Goal: Task Accomplishment & Management: Use online tool/utility

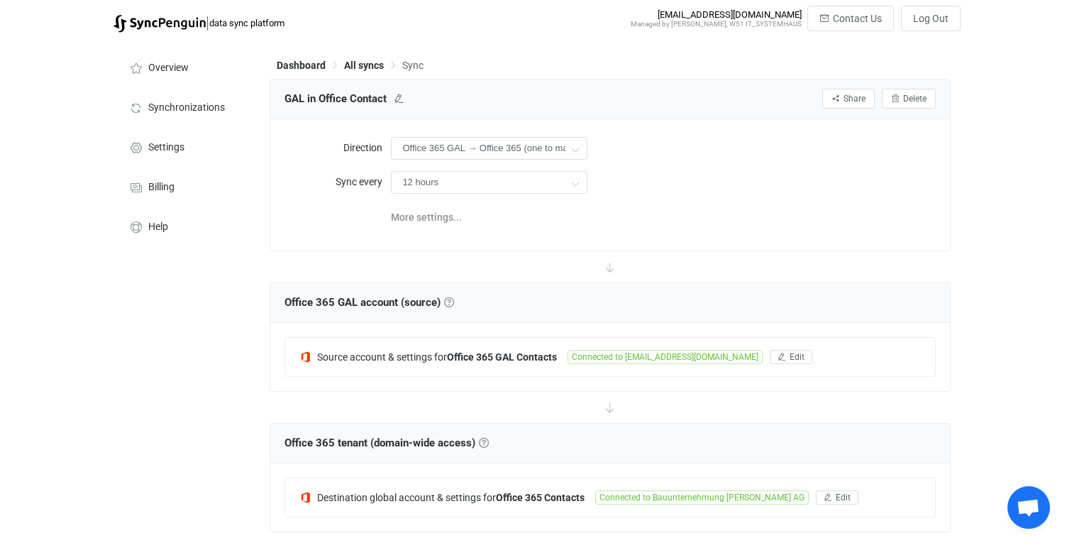
scroll to position [400, 0]
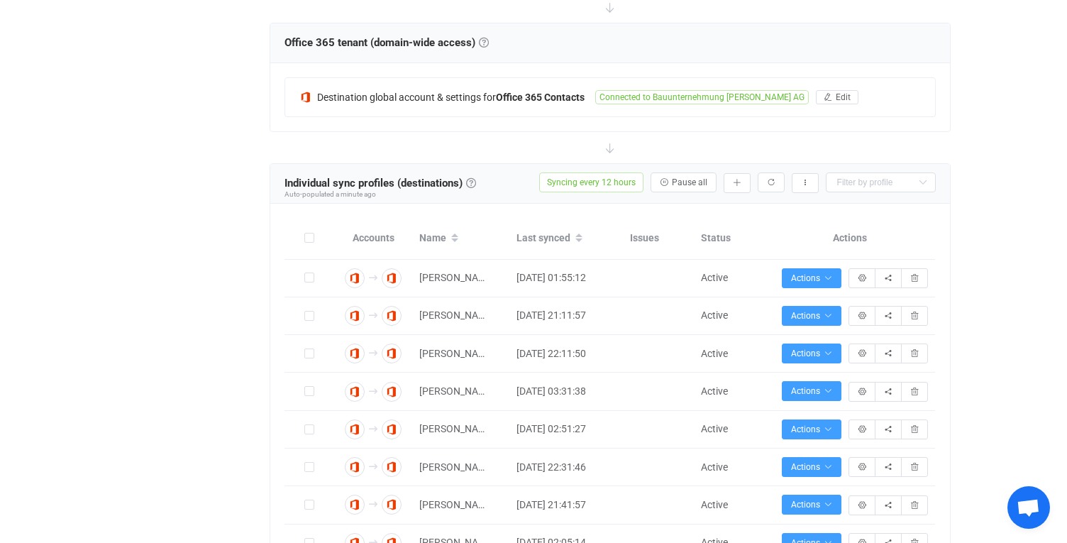
click at [950, 214] on div "Dashboard All syncs Sync GAL in Office Contact Share Sync sharing Delete Direct…" at bounding box center [611, 451] width 697 height 1622
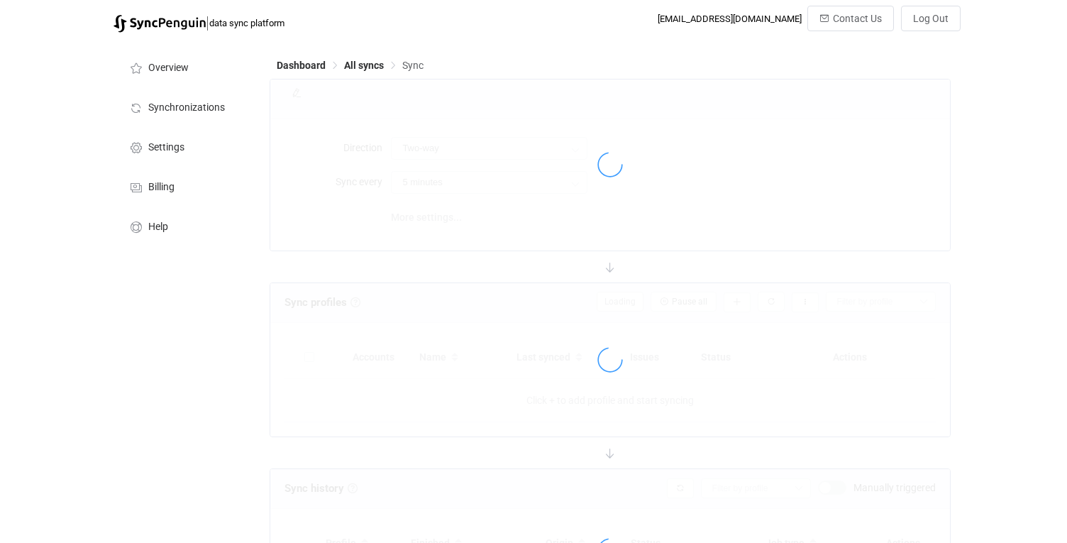
scroll to position [134, 0]
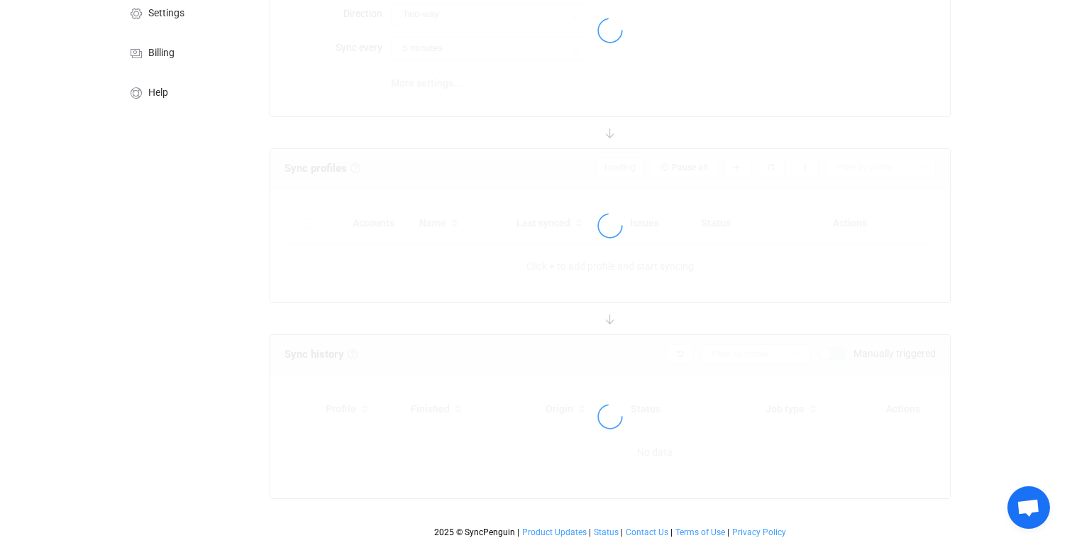
type input "Office 365 GAL → Office 365 (one to many)"
type input "12 hours"
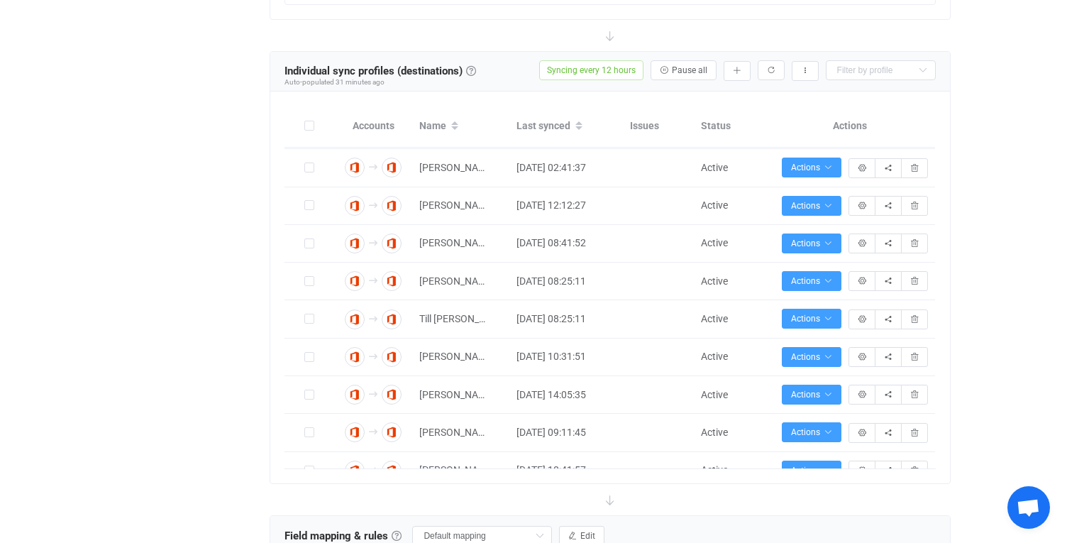
scroll to position [623, 0]
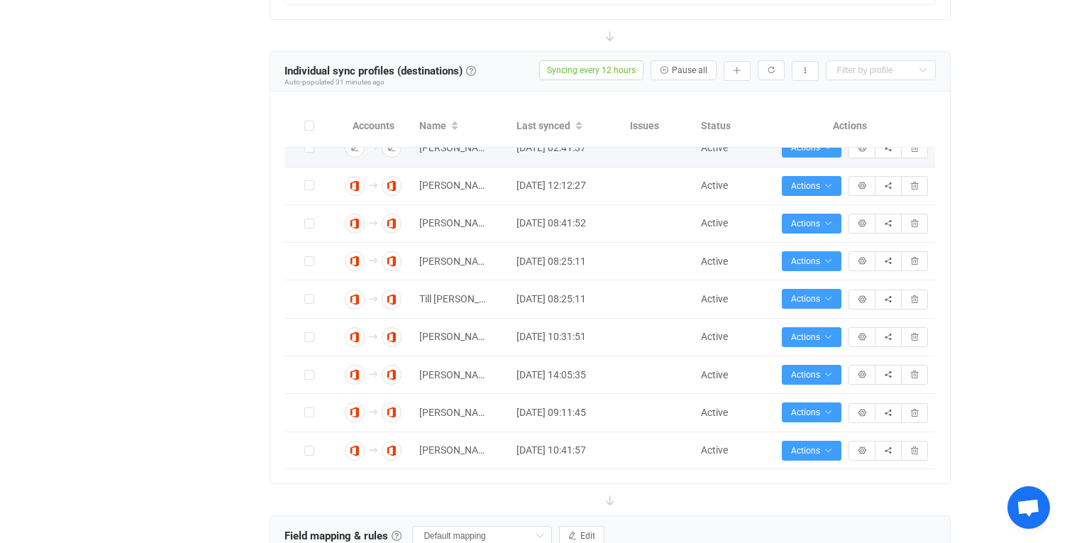
click at [451, 126] on icon at bounding box center [454, 129] width 7 height 7
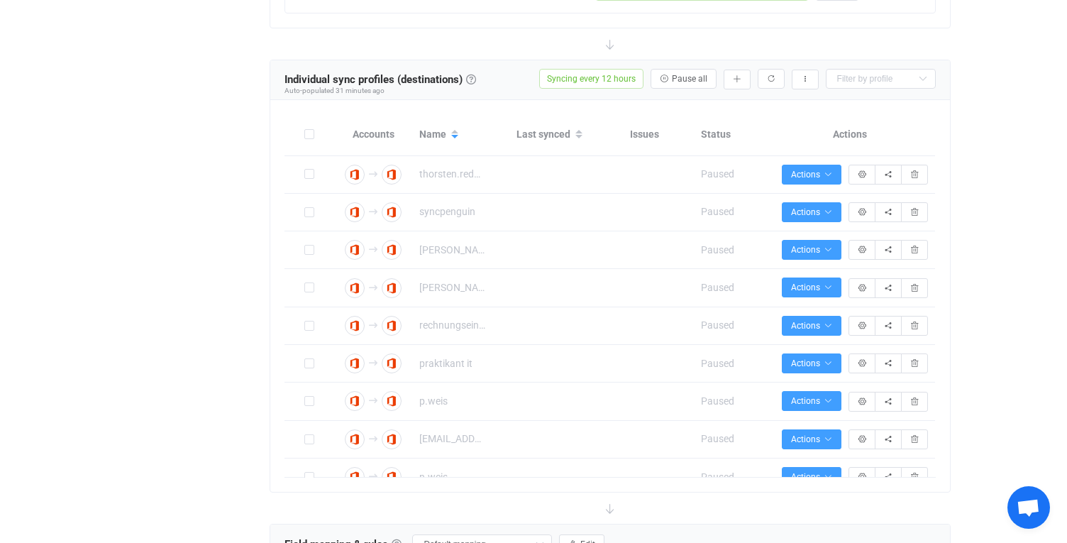
scroll to position [504, 0]
click at [447, 132] on span at bounding box center [454, 134] width 17 height 24
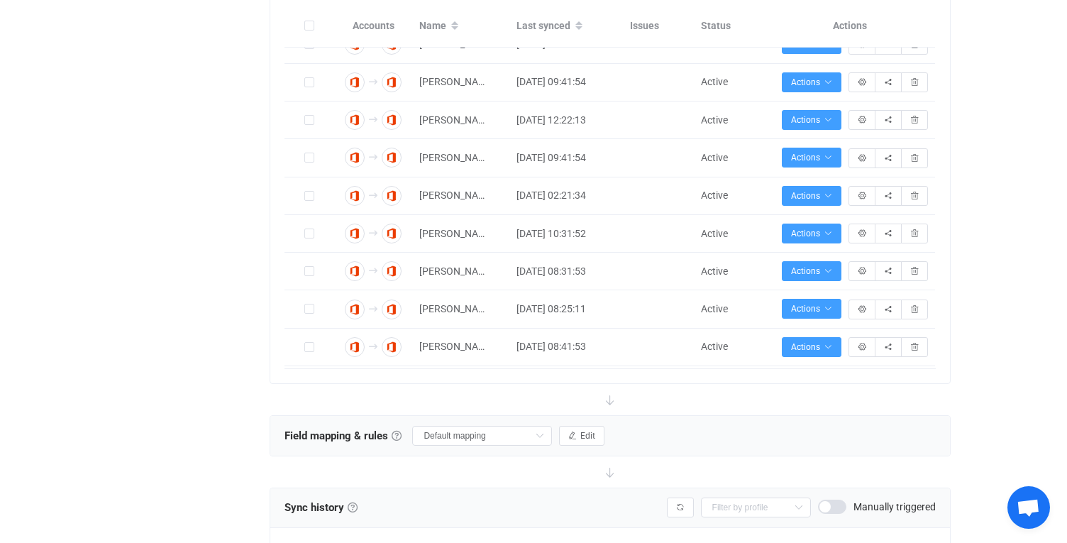
scroll to position [5986, 0]
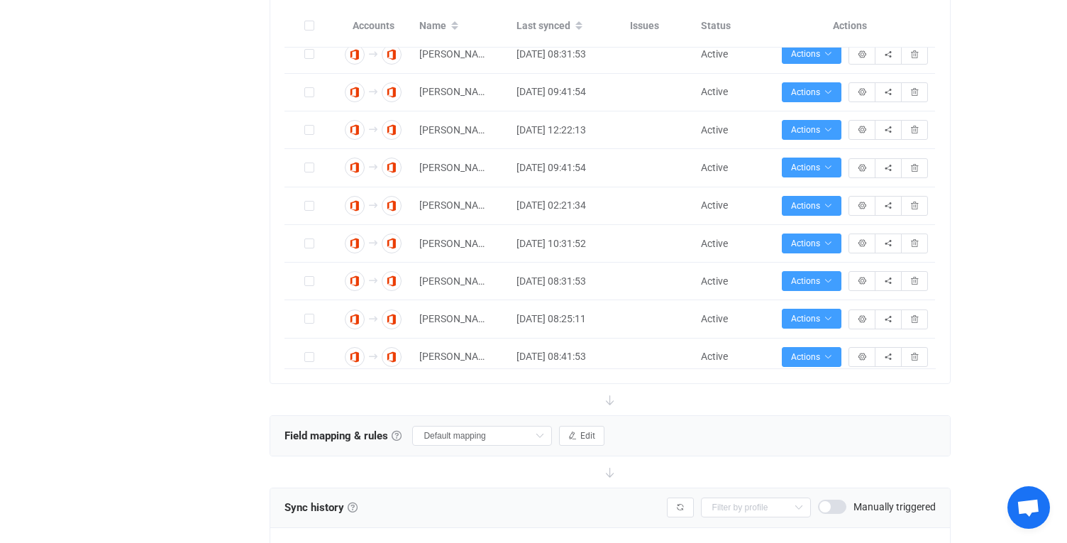
click at [455, 22] on icon at bounding box center [454, 21] width 7 height 7
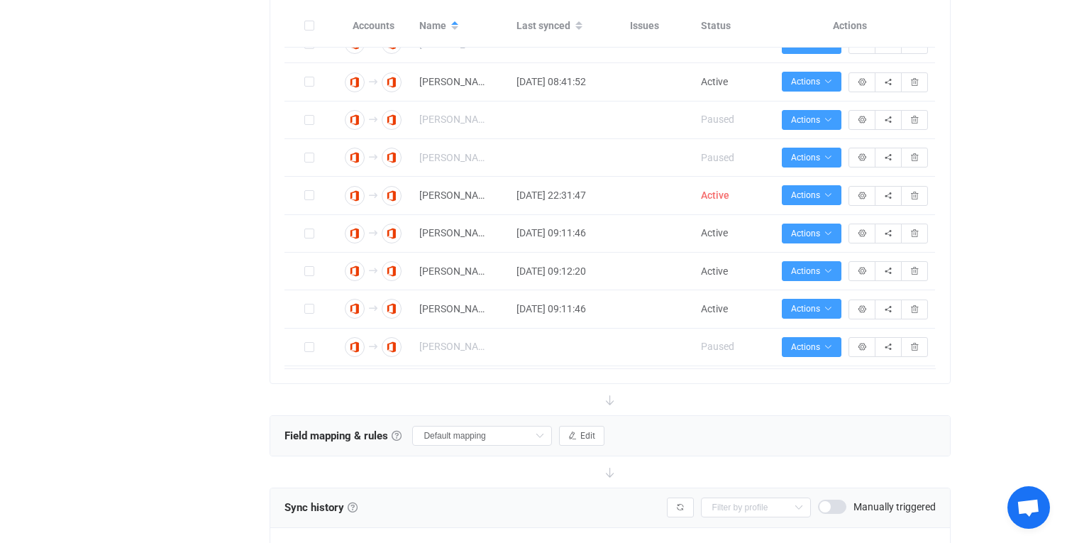
scroll to position [1381, 0]
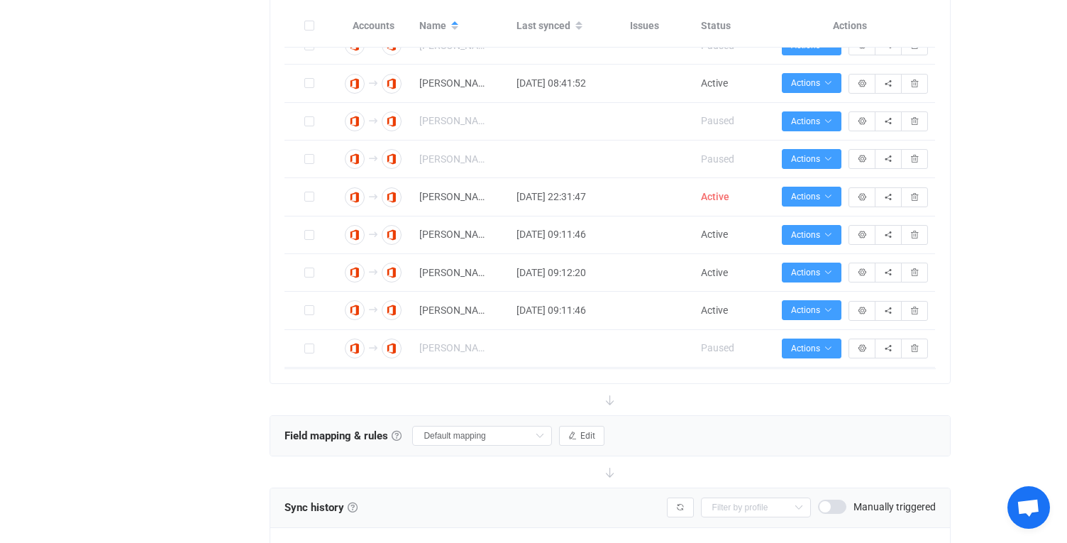
click at [166, 86] on div "Overview Synchronizations Settings Billing Help" at bounding box center [184, 238] width 156 height 1622
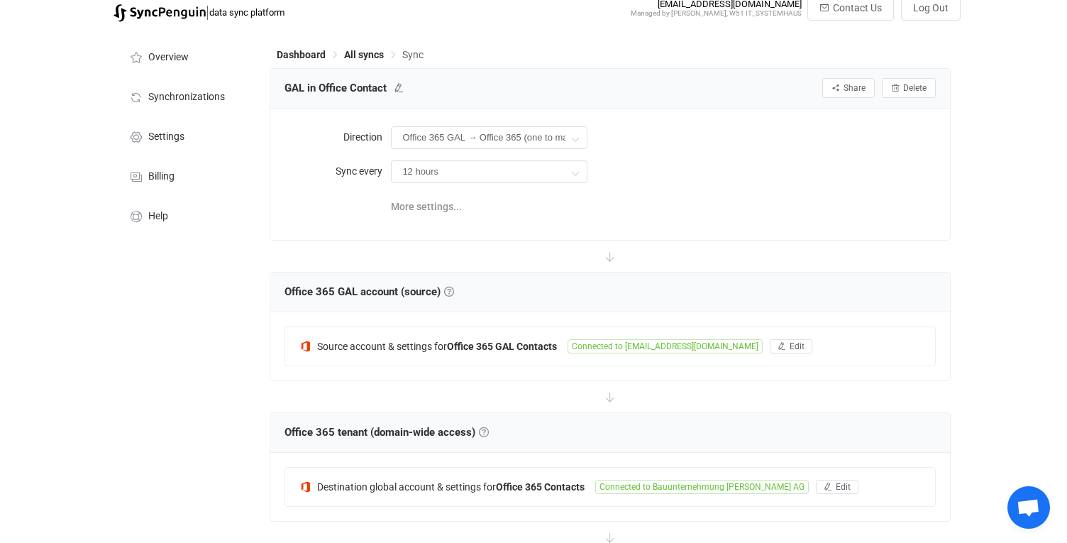
scroll to position [0, 0]
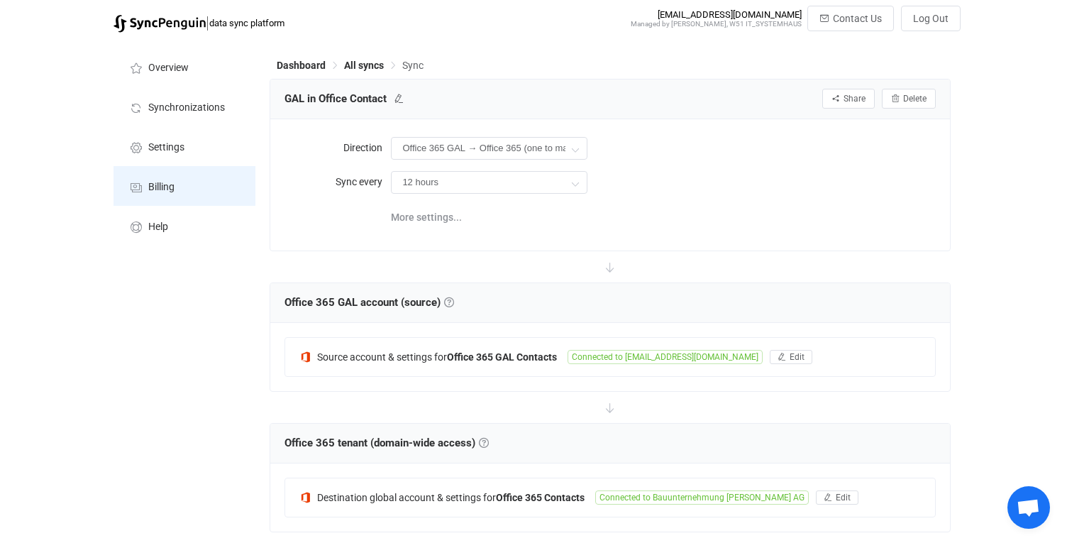
click at [170, 184] on span "Billing" at bounding box center [161, 187] width 26 height 11
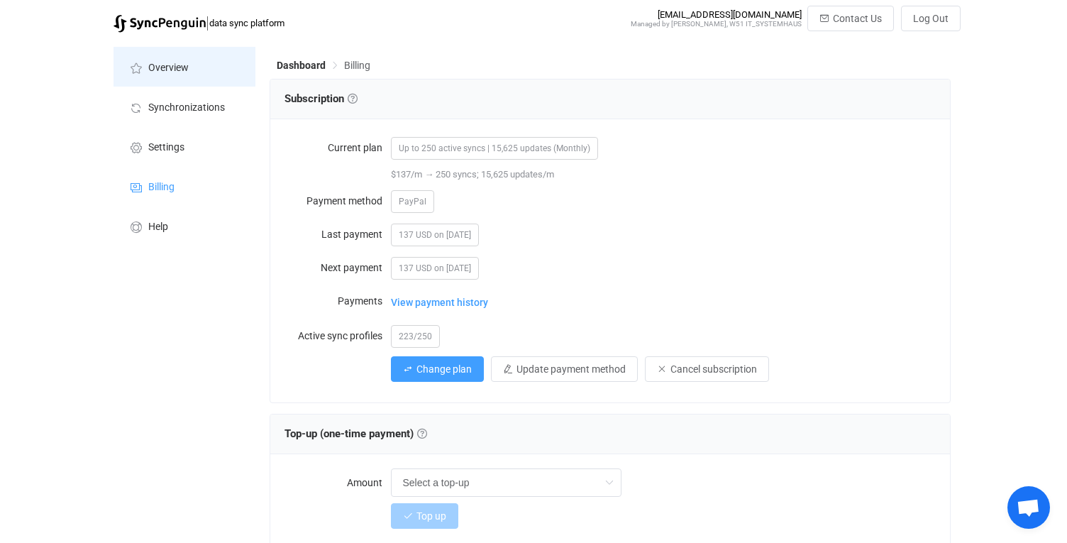
click at [159, 67] on span "Overview" at bounding box center [168, 67] width 40 height 11
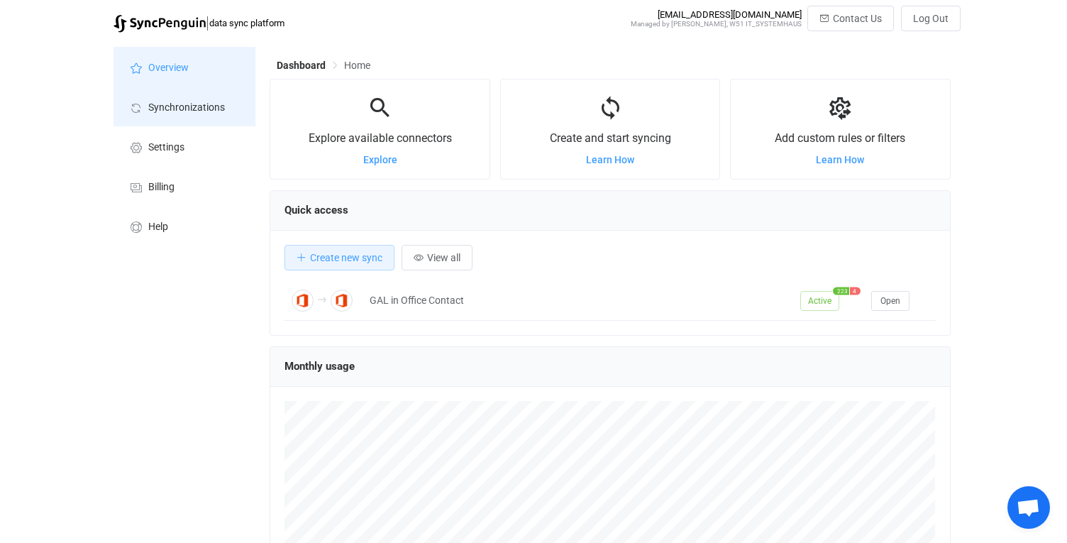
scroll to position [275, 680]
click at [177, 93] on li "Synchronizations" at bounding box center [185, 107] width 142 height 40
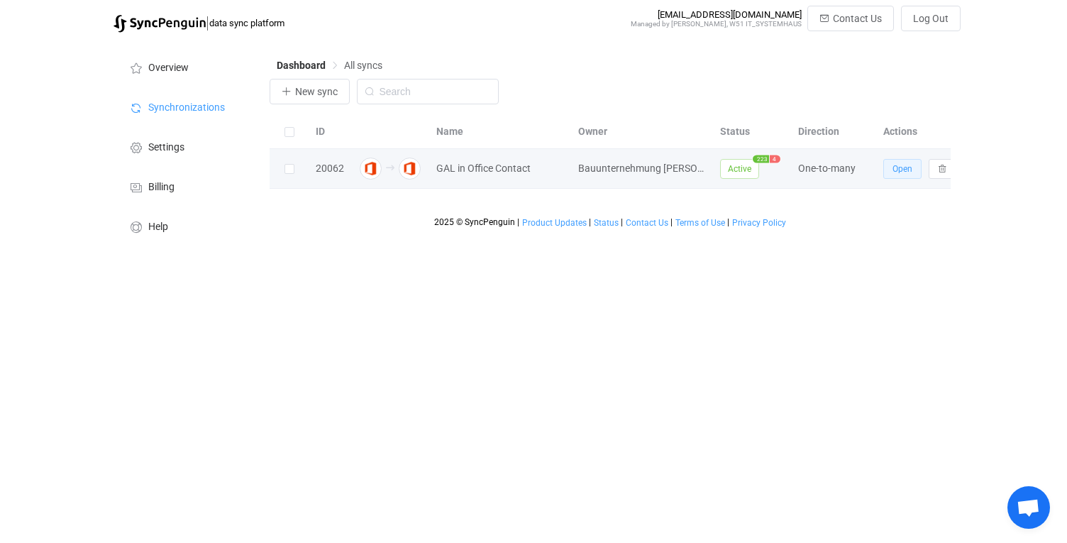
click at [902, 170] on span "Open" at bounding box center [903, 169] width 20 height 10
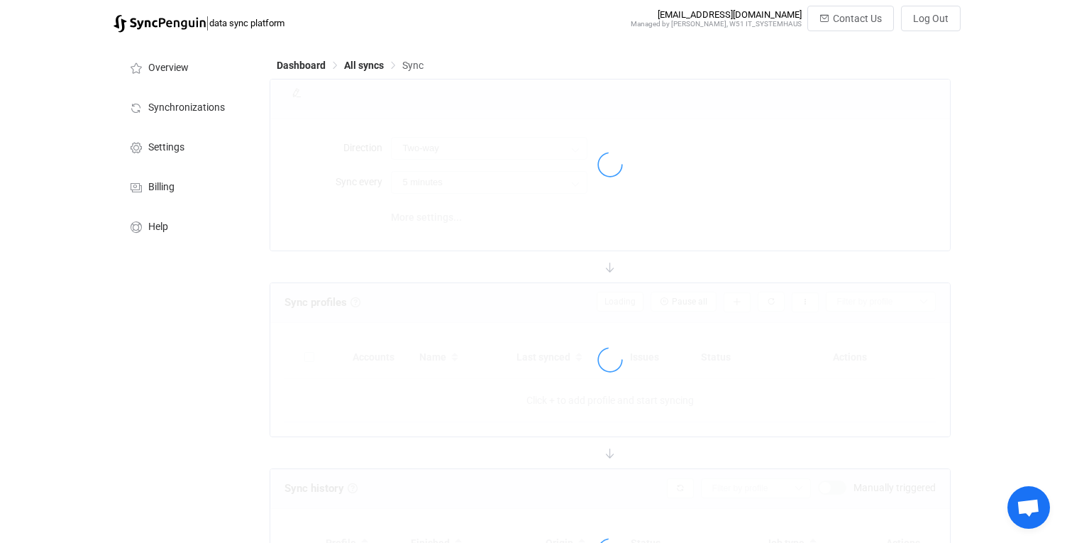
type input "Office 365 GAL → Office 365 (one to many)"
type input "12 hours"
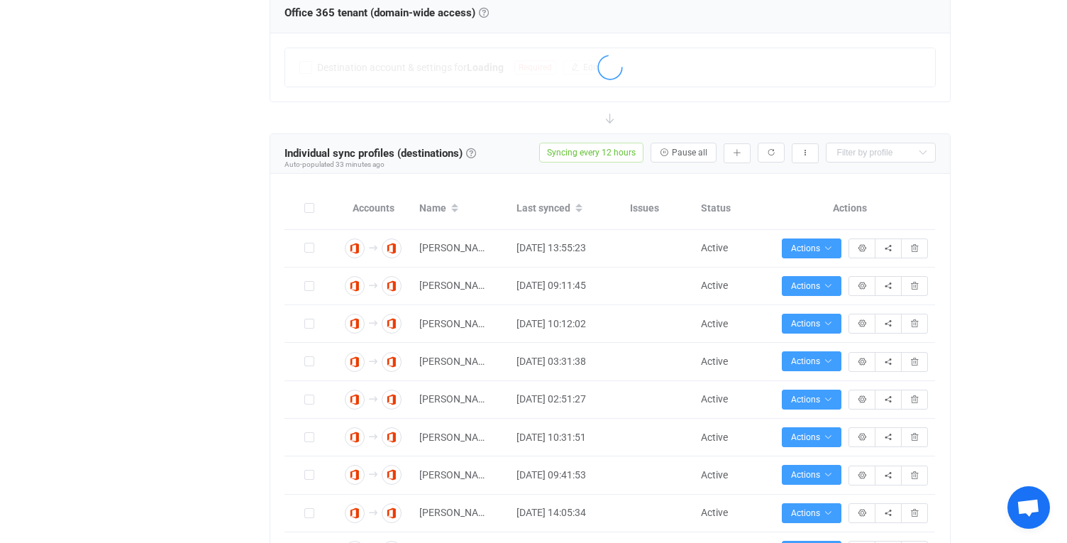
scroll to position [432, 0]
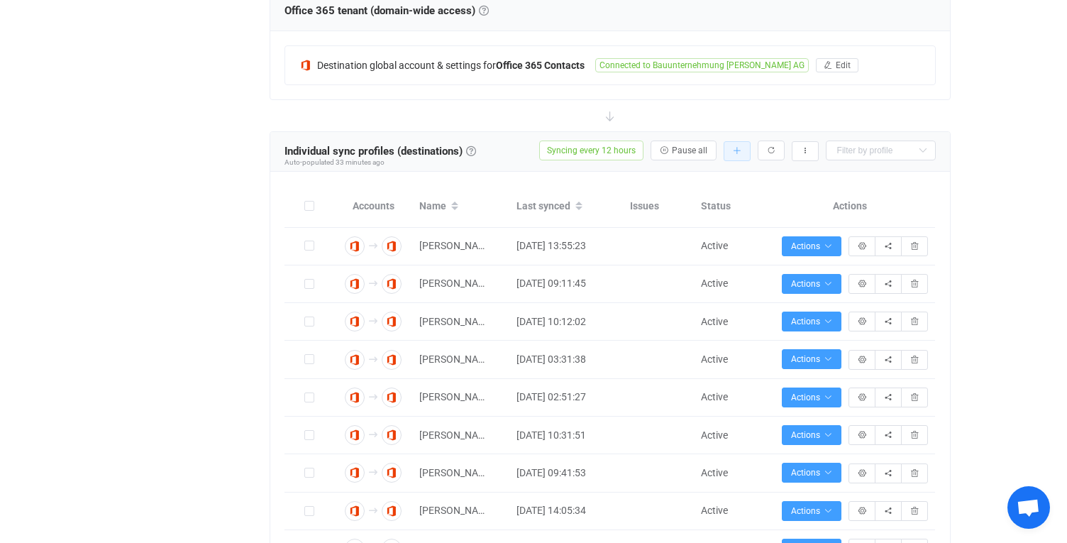
click at [741, 153] on icon "button" at bounding box center [737, 151] width 9 height 9
click at [705, 234] on li "Populate" at bounding box center [686, 239] width 121 height 26
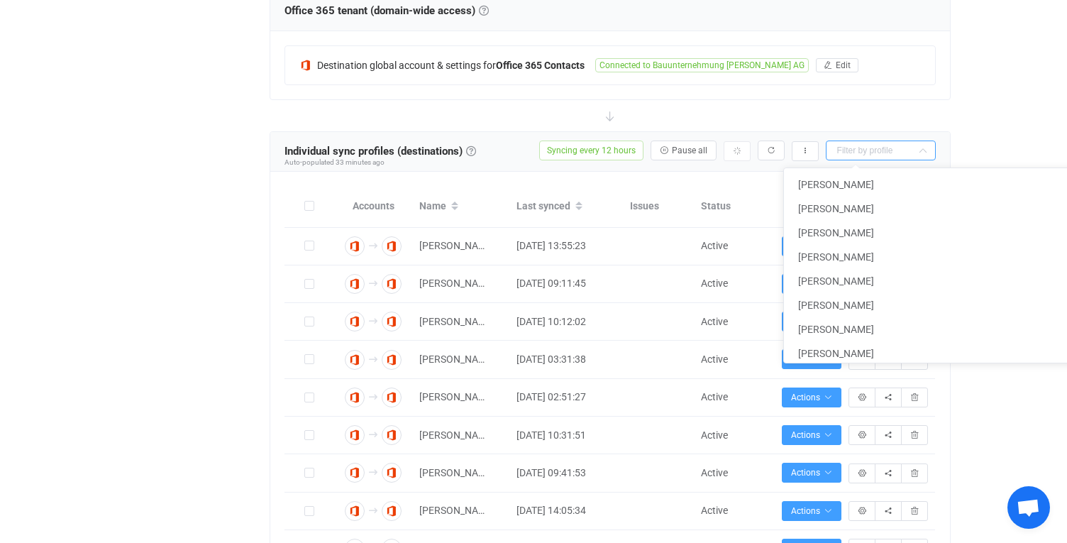
click at [896, 145] on input "text" at bounding box center [881, 150] width 110 height 20
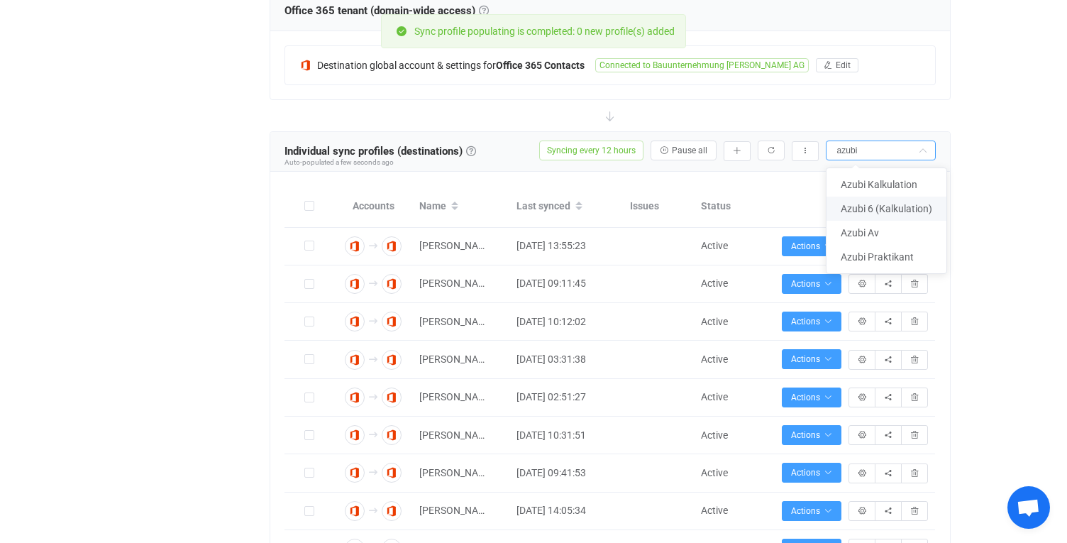
type input "azubi"
click at [991, 221] on div "| data sync platform syncpenguin@albertweil.de Managed by Gabor Reiter, W51 IT_…" at bounding box center [533, 402] width 1067 height 1656
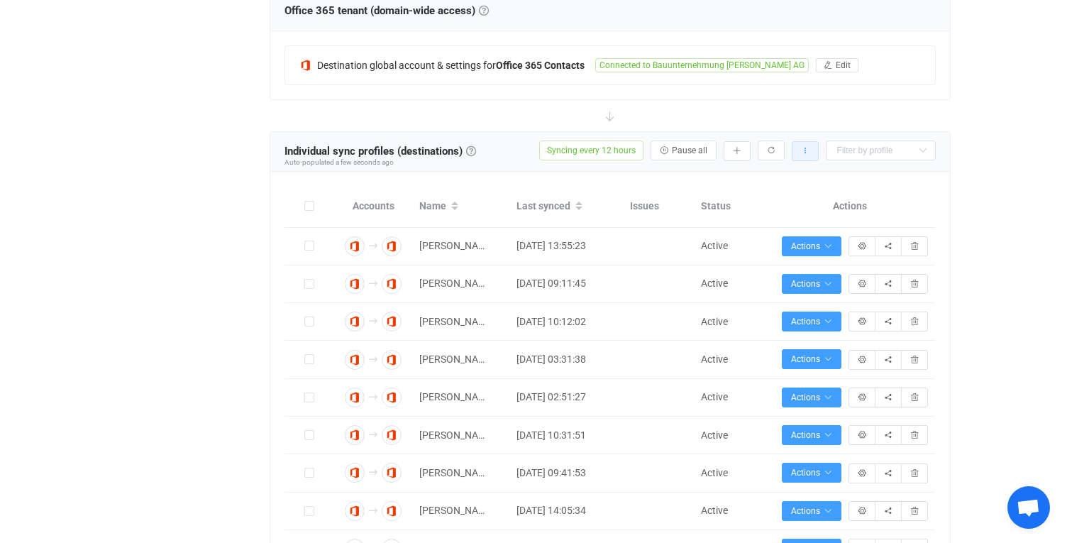
click at [809, 157] on button "button" at bounding box center [805, 151] width 27 height 20
click at [777, 212] on li "Enable auto-populating…" at bounding box center [734, 214] width 160 height 26
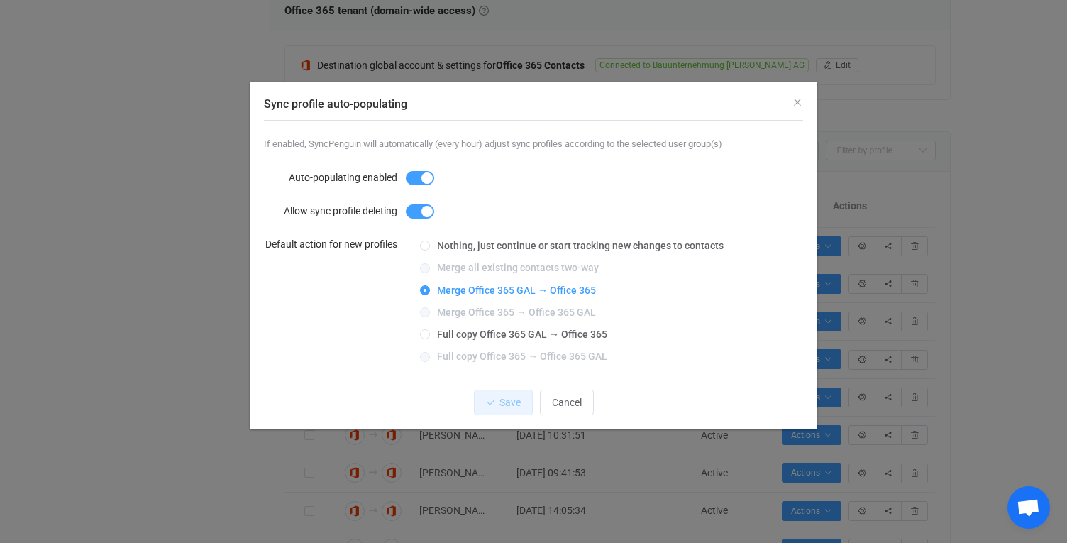
click at [416, 211] on span "Sync profile auto-populating" at bounding box center [420, 211] width 28 height 14
click at [507, 404] on span "Save" at bounding box center [510, 402] width 21 height 11
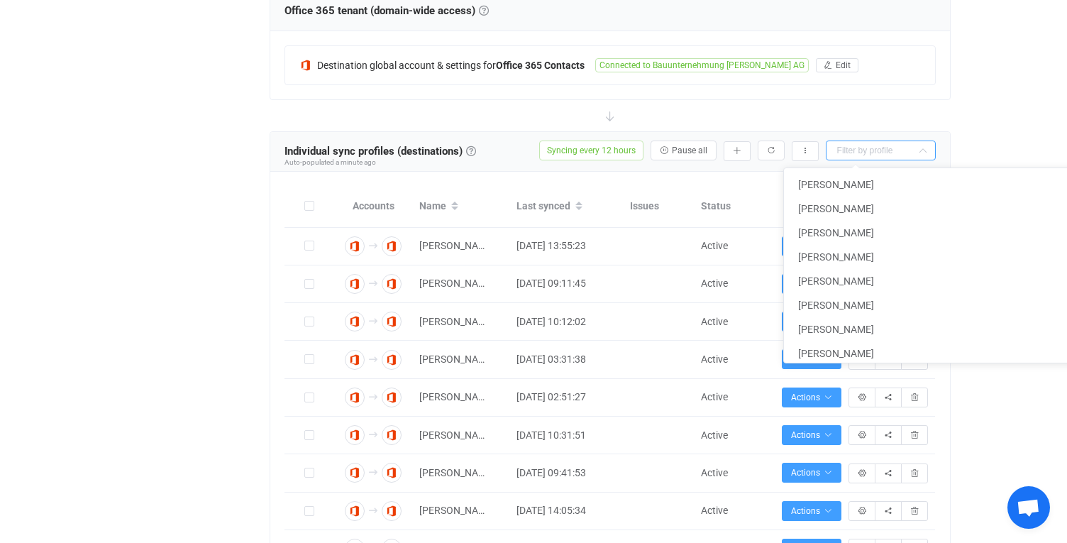
click at [871, 142] on input "text" at bounding box center [881, 150] width 110 height 20
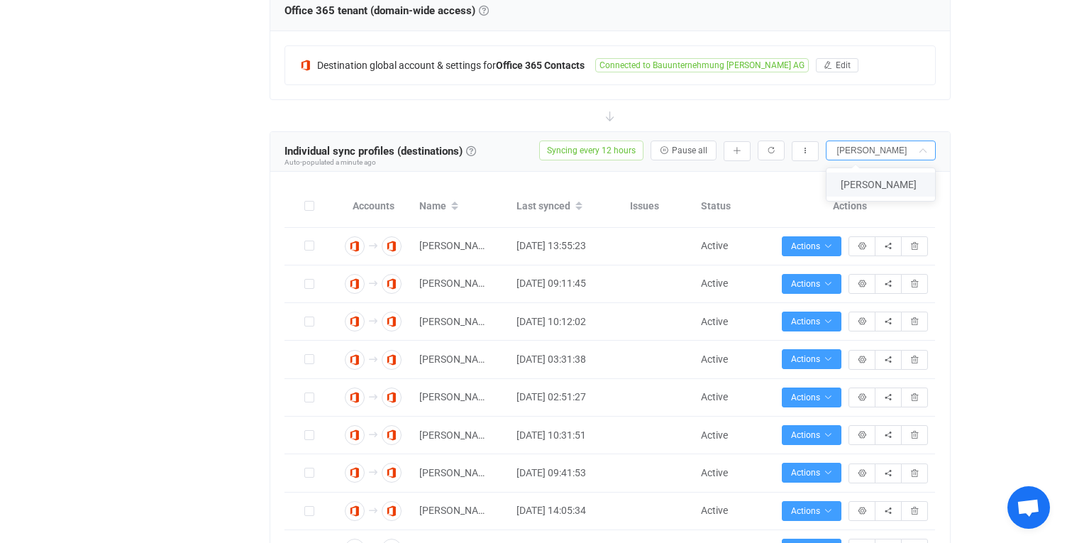
type input "stefani"
click at [900, 184] on span "Stefanie Straub" at bounding box center [879, 184] width 76 height 11
type input "Stefanie Straub"
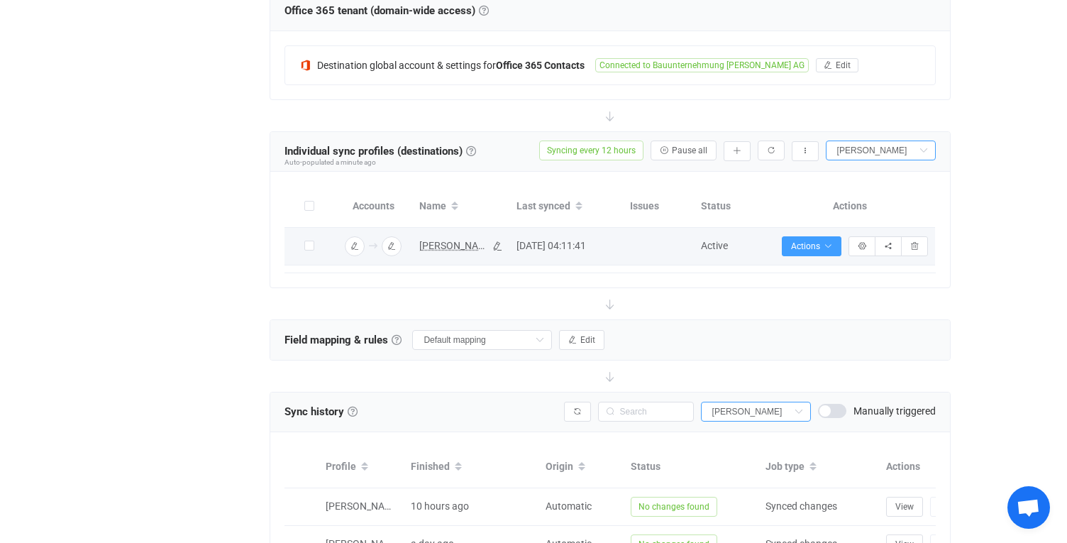
click at [460, 247] on span "Stefanie Straub" at bounding box center [452, 246] width 66 height 16
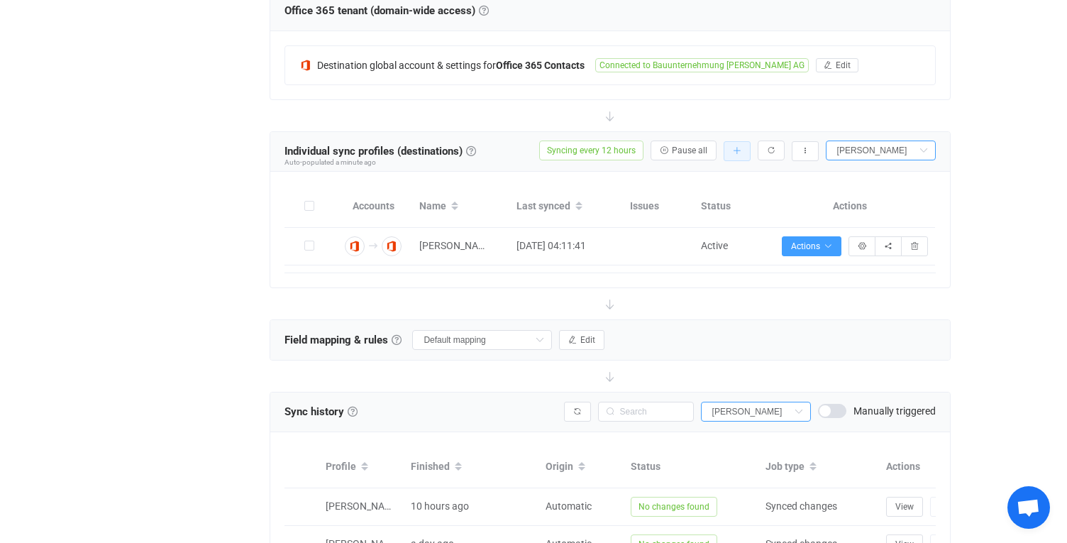
click at [744, 146] on button "button" at bounding box center [737, 151] width 27 height 20
click at [696, 239] on li "Populate" at bounding box center [686, 239] width 121 height 26
click at [923, 150] on icon at bounding box center [924, 150] width 18 height 20
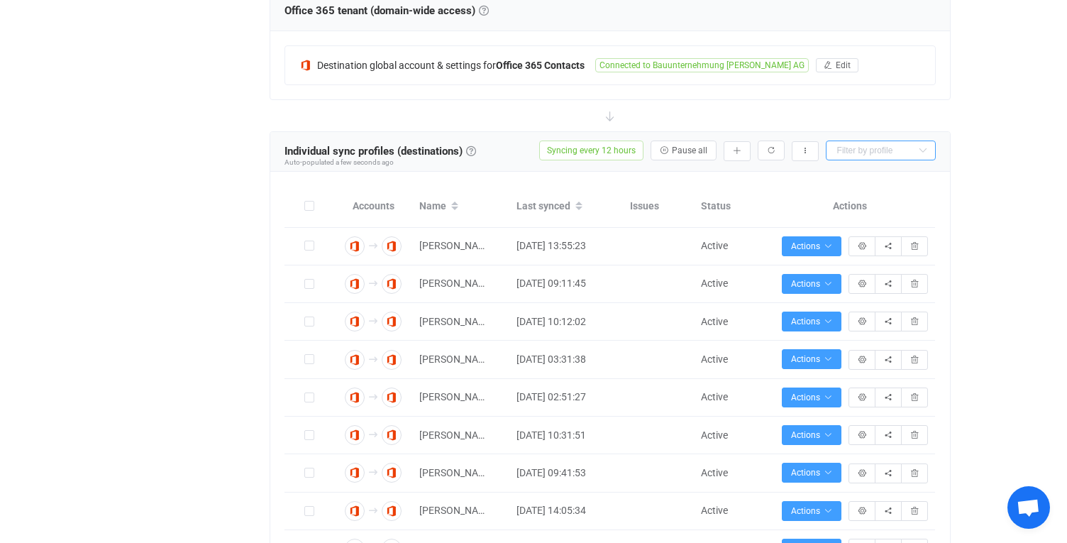
click at [871, 140] on input "text" at bounding box center [881, 150] width 110 height 20
type input "Azubi Einkauf"
click at [773, 153] on icon "button" at bounding box center [771, 150] width 9 height 9
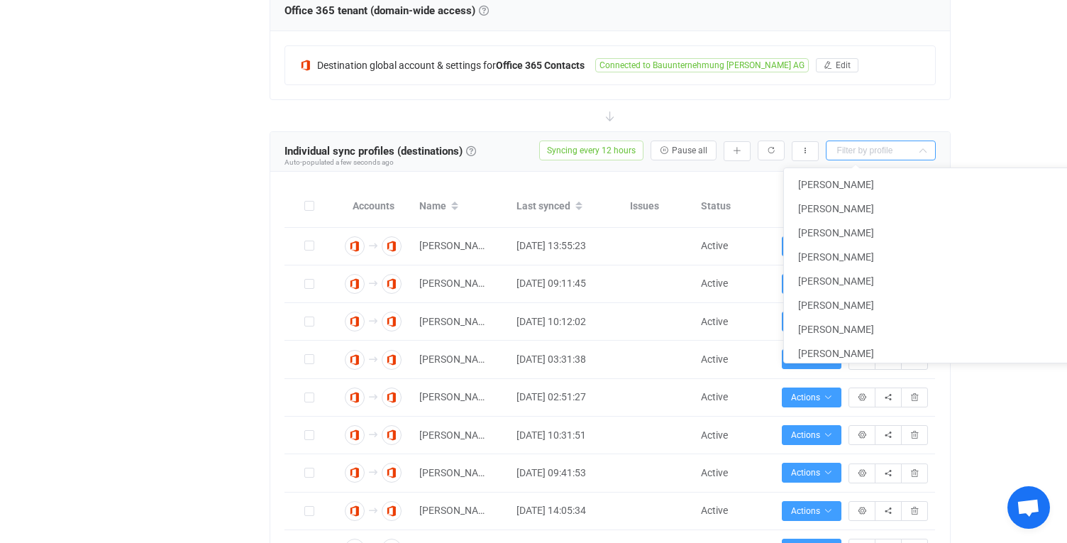
click at [871, 150] on input "text" at bounding box center [881, 150] width 110 height 20
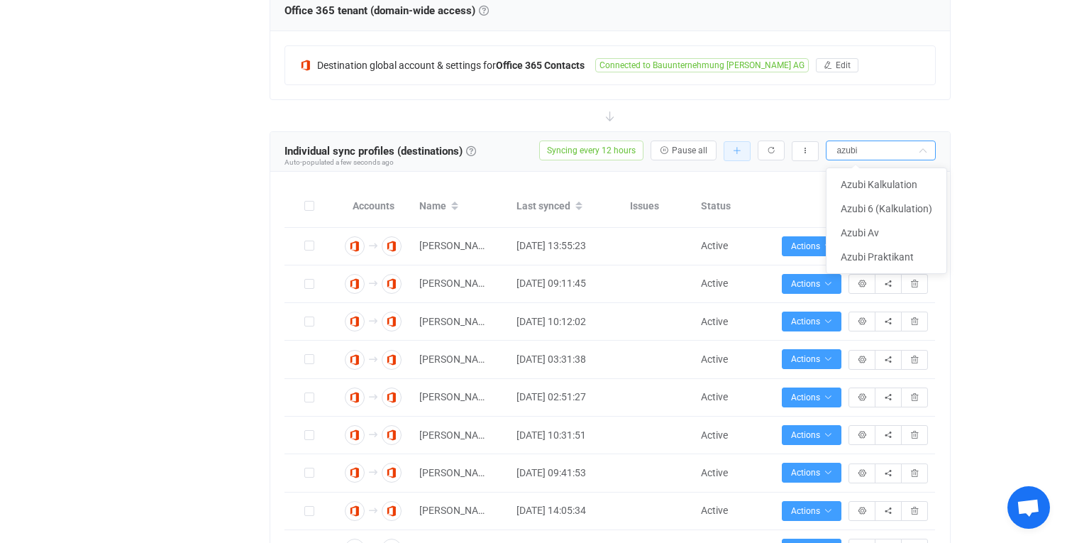
type input "azubi"
click at [736, 147] on icon "button" at bounding box center [737, 151] width 9 height 9
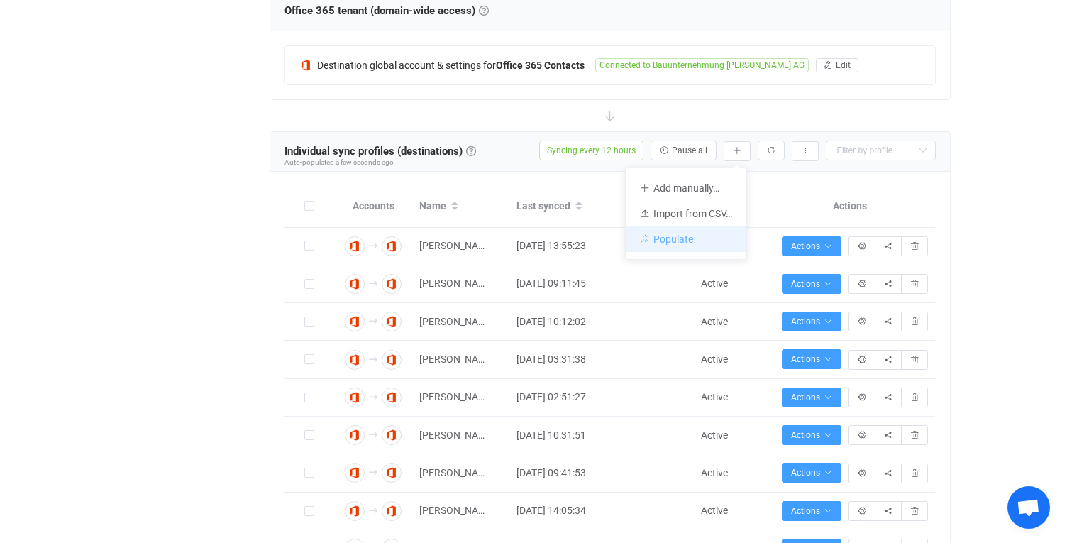
click at [695, 239] on li "Populate" at bounding box center [686, 239] width 121 height 26
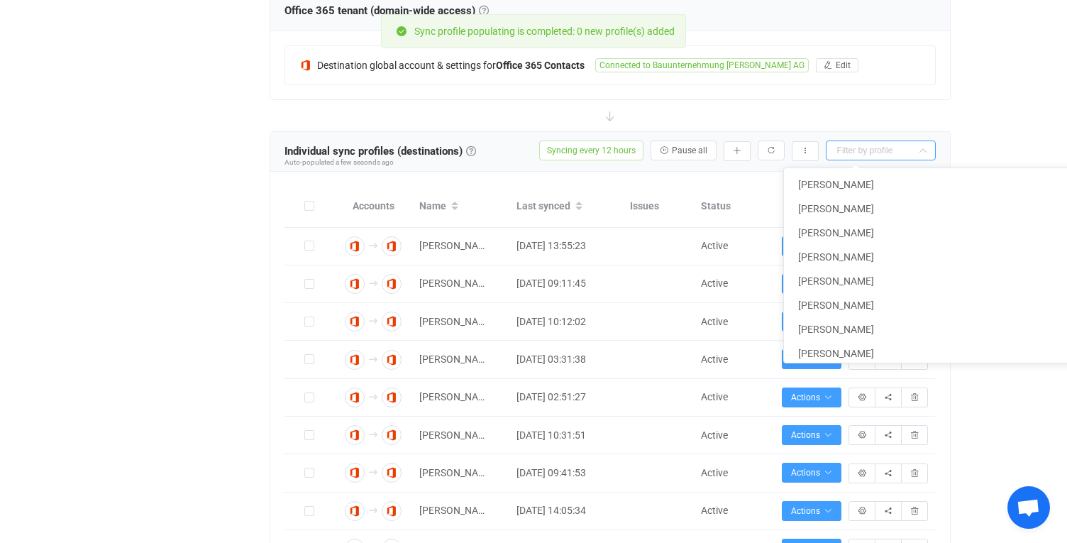
click at [886, 149] on input "text" at bounding box center [881, 150] width 110 height 20
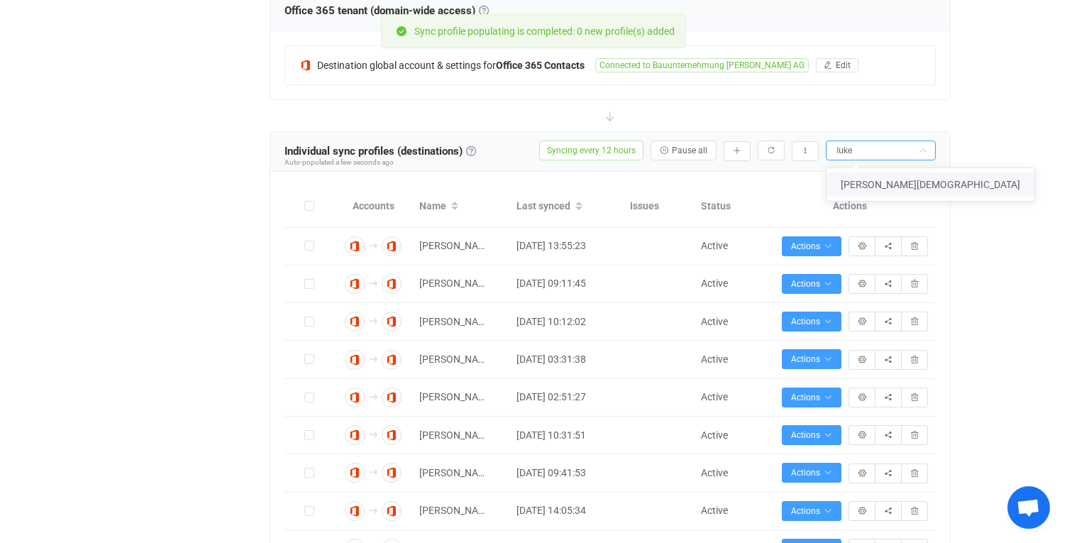
type input "luke"
click at [866, 181] on span "Luke Christen" at bounding box center [931, 184] width 180 height 11
type input "Luke Christen"
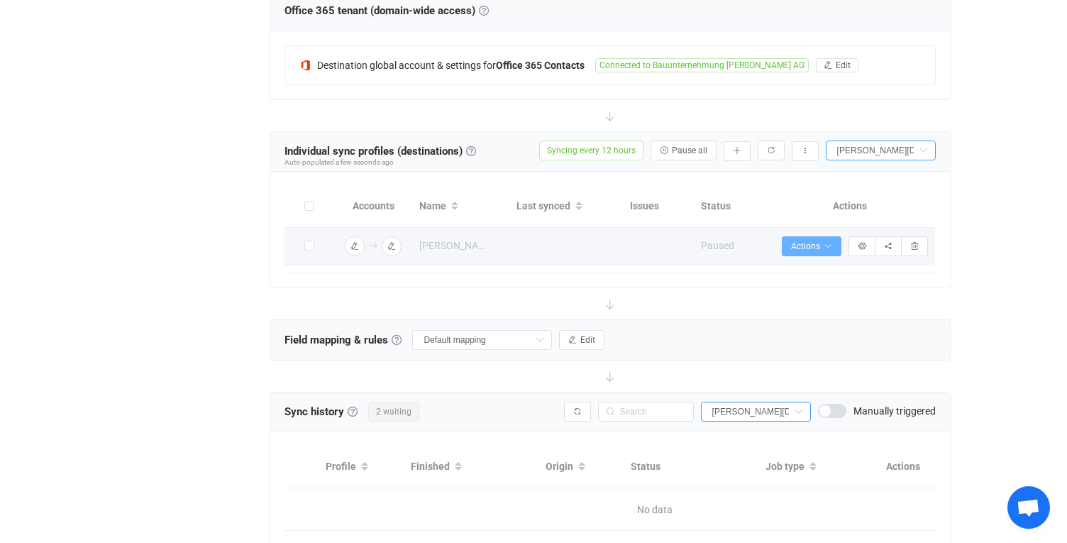
click at [819, 246] on span "Actions" at bounding box center [811, 246] width 41 height 10
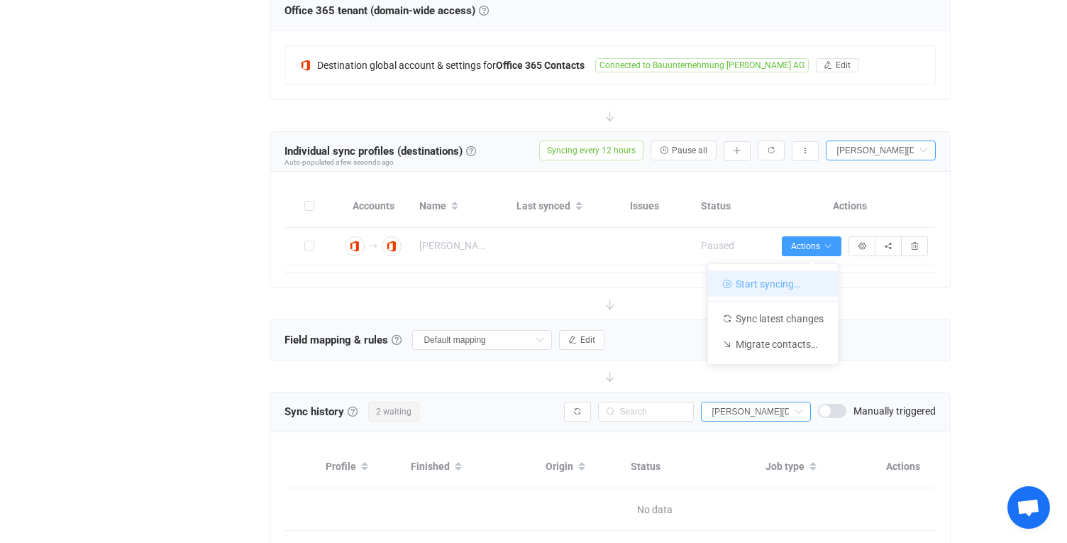
click at [798, 280] on li "Start syncing…" at bounding box center [773, 284] width 130 height 26
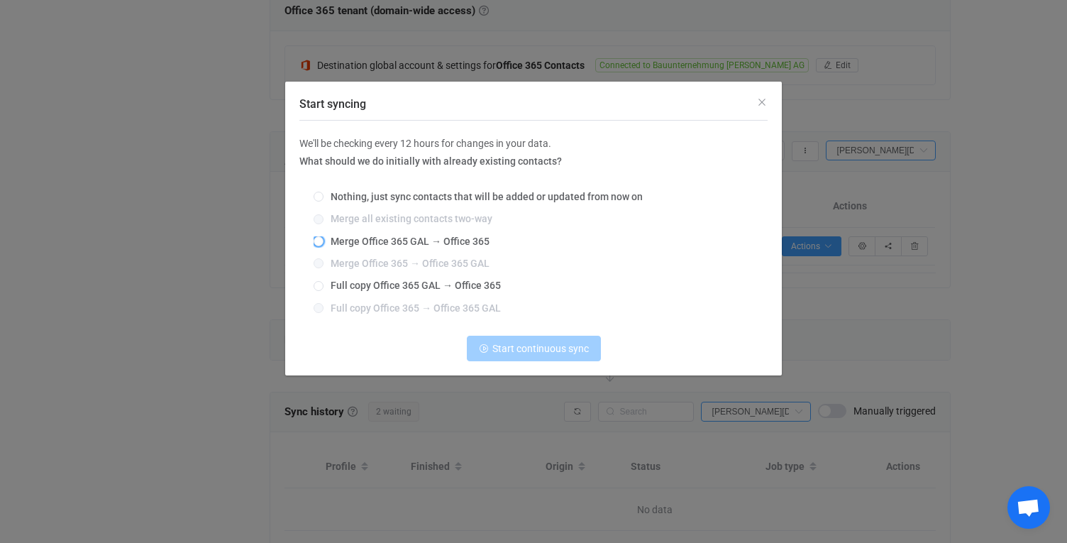
click at [449, 243] on span "Merge Office 365 GAL → Office 365" at bounding box center [407, 241] width 166 height 11
click at [324, 243] on input "Merge Office 365 GAL → Office 365" at bounding box center [319, 241] width 10 height 11
radio input "true"
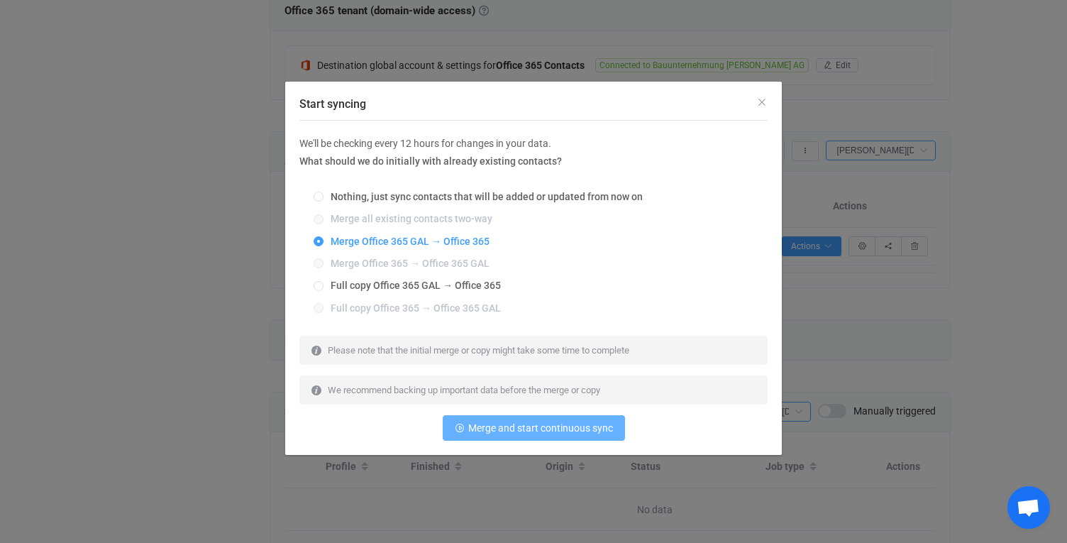
click at [514, 425] on span "Merge and start continuous sync" at bounding box center [540, 427] width 145 height 11
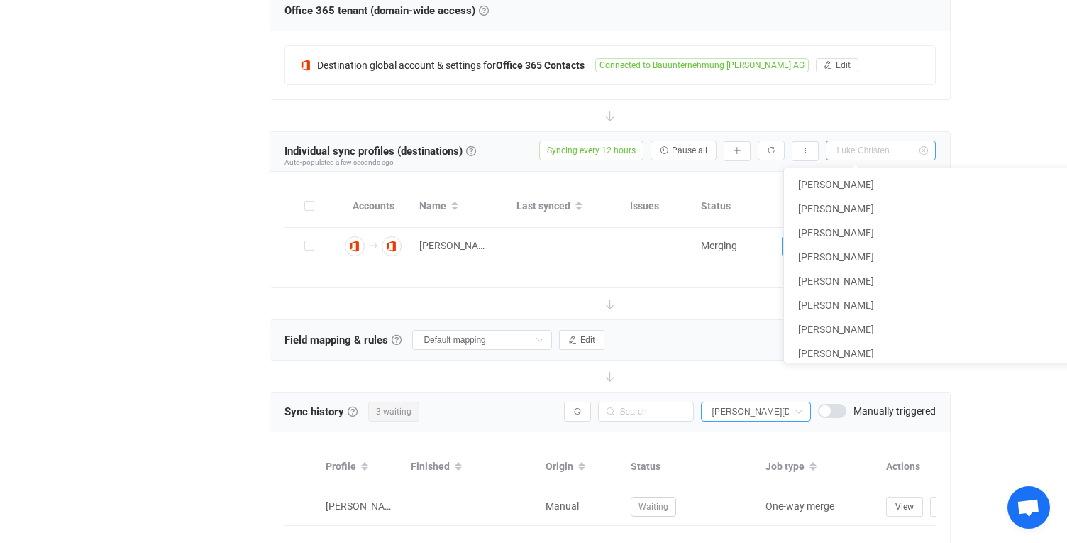
click at [862, 148] on input "text" at bounding box center [881, 150] width 110 height 20
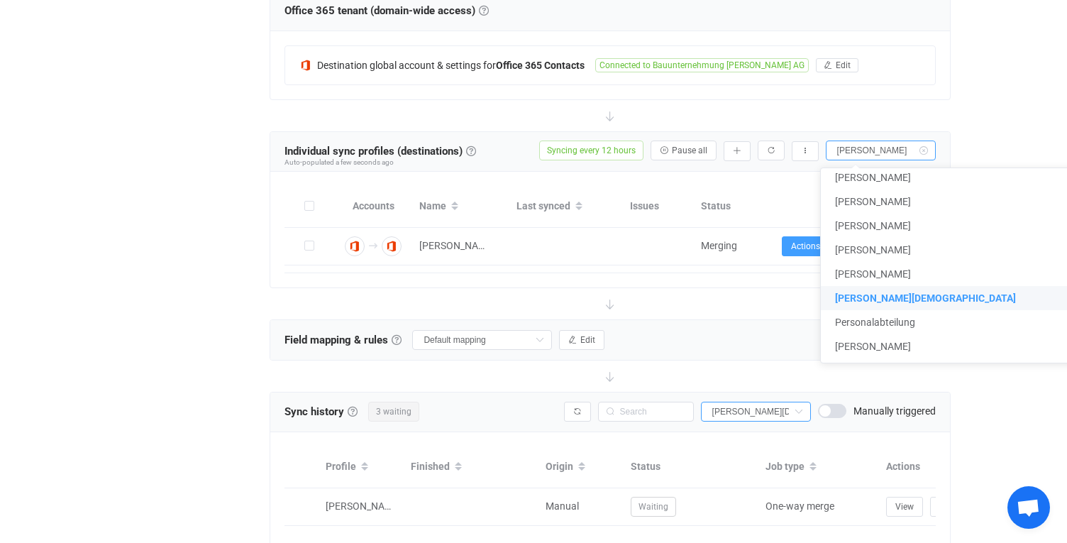
scroll to position [0, 0]
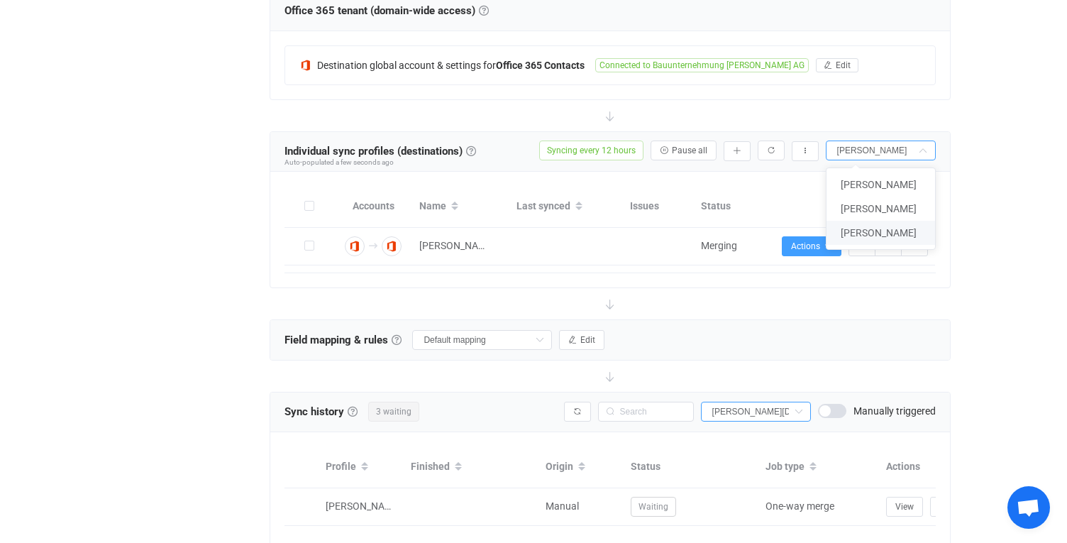
type input "luca"
click at [901, 231] on span "Luca Ebertshäuser" at bounding box center [879, 232] width 76 height 11
type input "Luca Ebertshäuser"
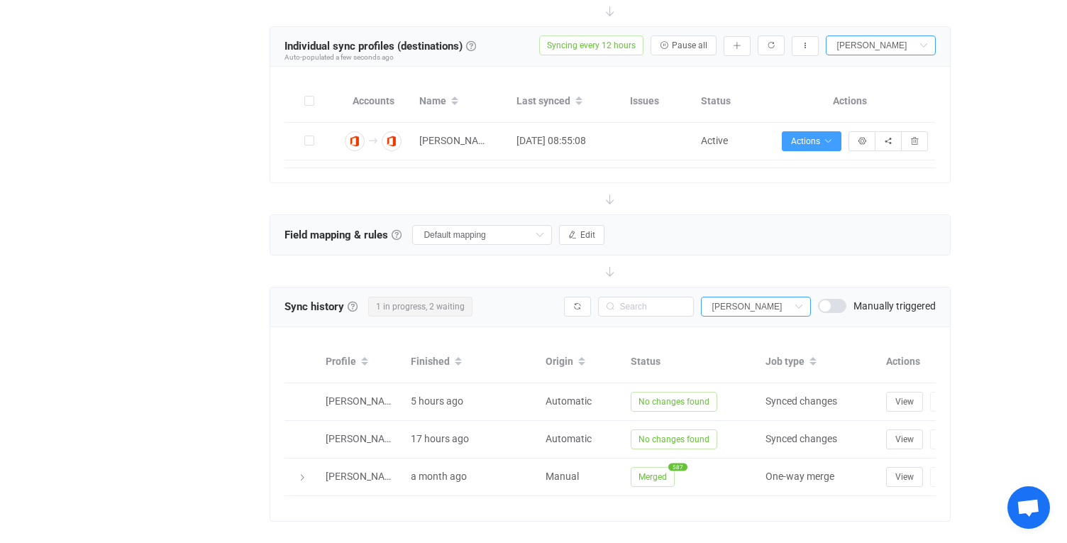
scroll to position [560, 0]
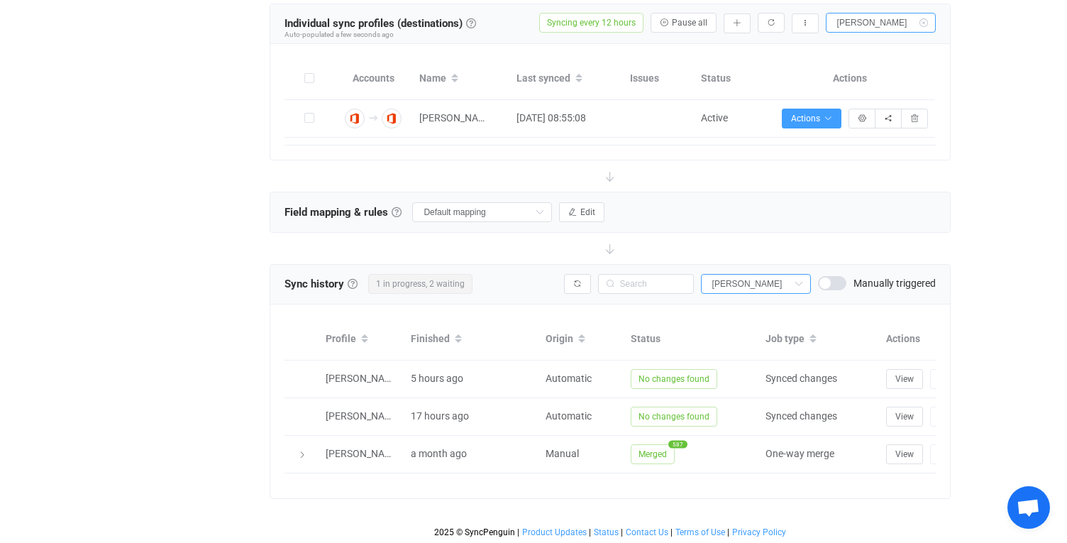
click at [919, 18] on icon at bounding box center [924, 23] width 18 height 20
click at [0, 0] on icon at bounding box center [0, 0] width 0 height 0
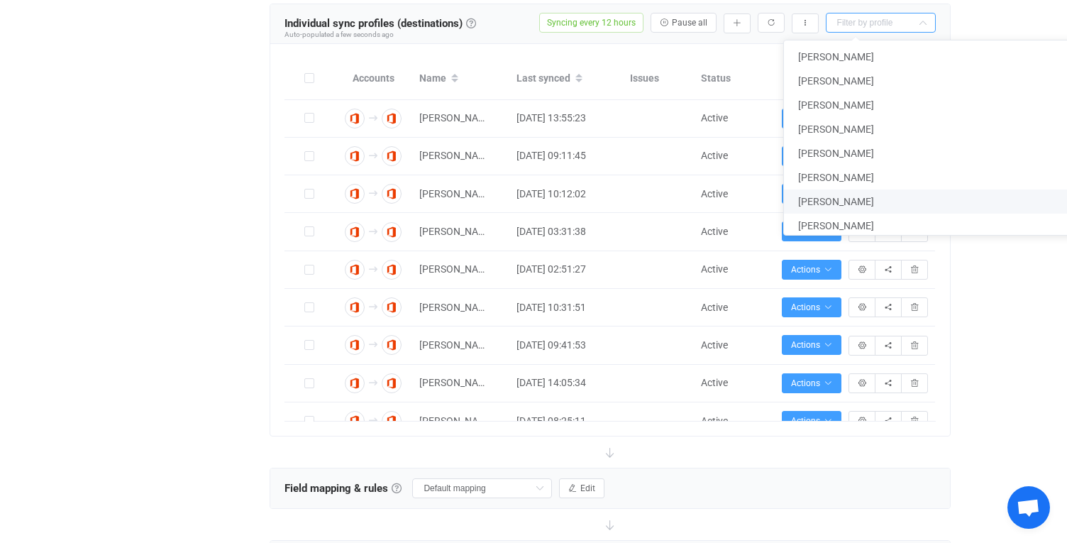
click at [1021, 375] on div "| data sync platform syncpenguin@albertweil.de Managed by Gabor Reiter, W51 IT_…" at bounding box center [533, 274] width 1067 height 1656
click at [870, 28] on input "text" at bounding box center [881, 23] width 110 height 20
click at [101, 353] on div "| data sync platform syncpenguin@albertweil.de Managed by Gabor Reiter, W51 IT_…" at bounding box center [533, 274] width 1067 height 1656
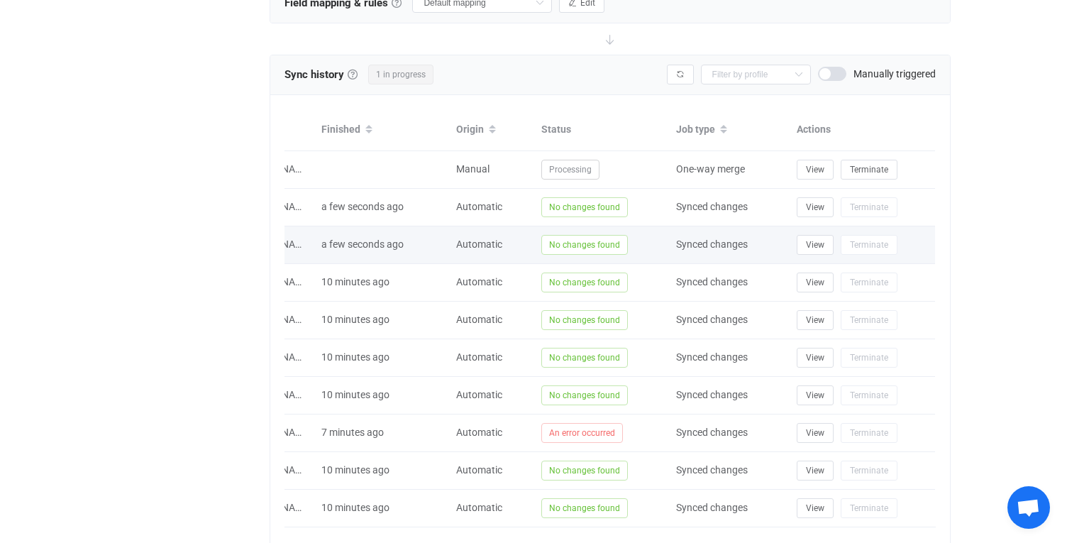
scroll to position [0, 0]
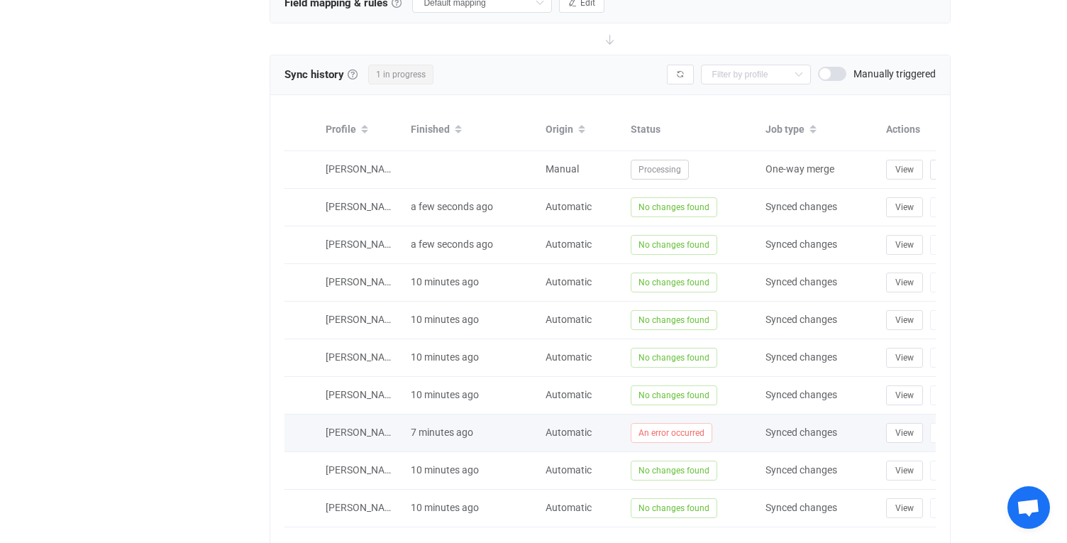
click at [687, 434] on span "An error occurred" at bounding box center [672, 433] width 82 height 20
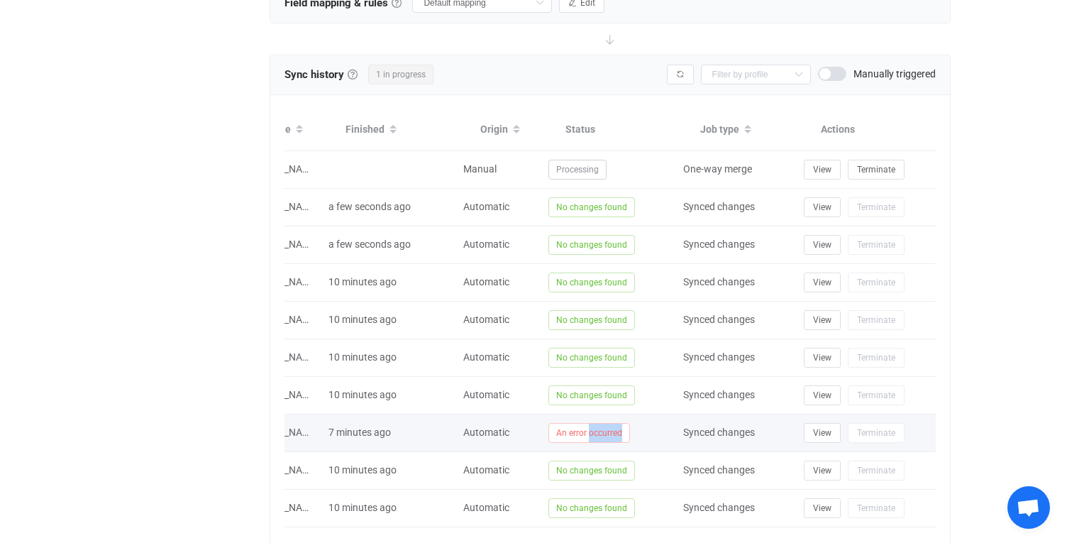
scroll to position [0, 89]
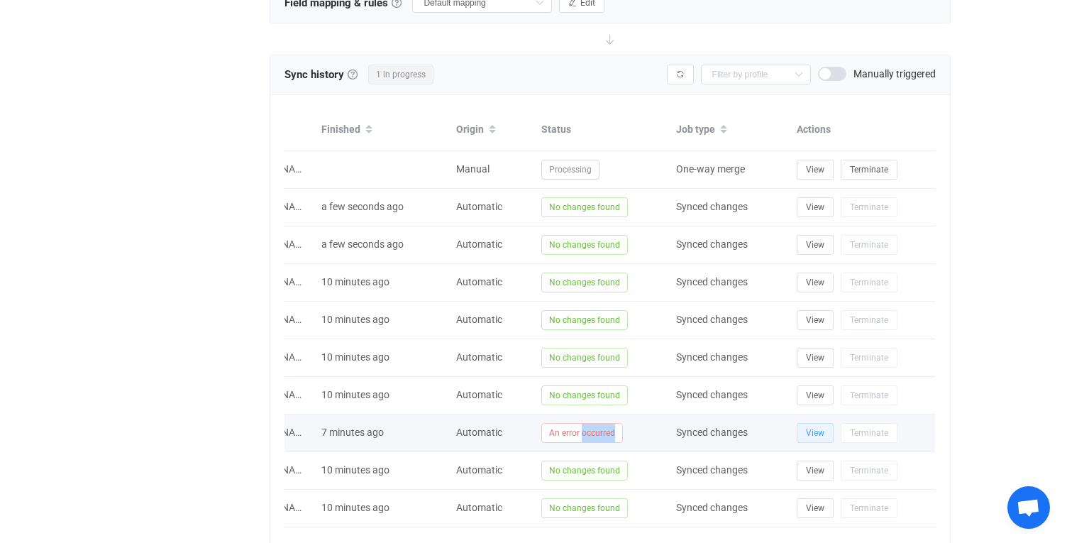
click at [817, 430] on span "View" at bounding box center [815, 433] width 18 height 10
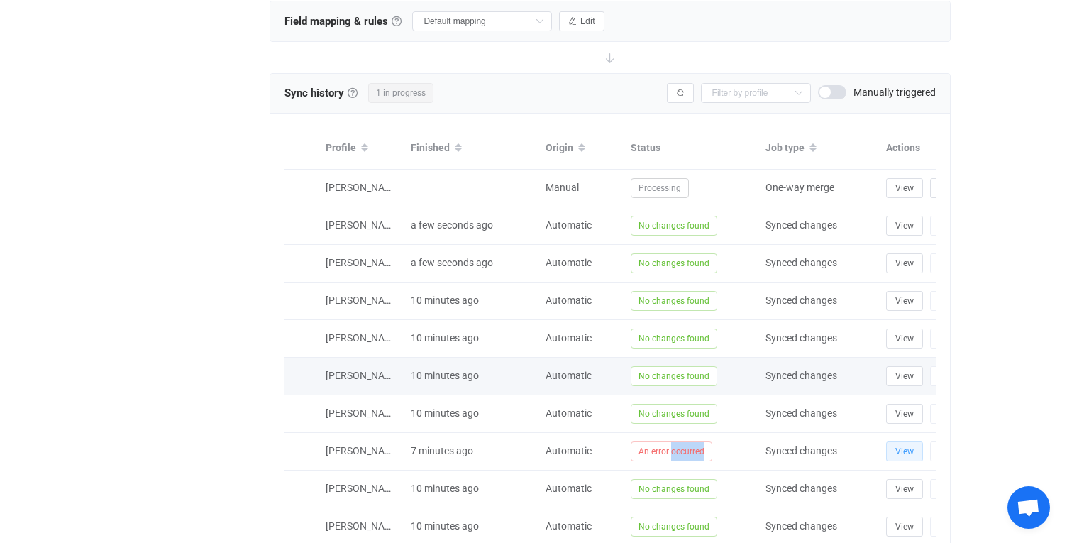
scroll to position [1022, 0]
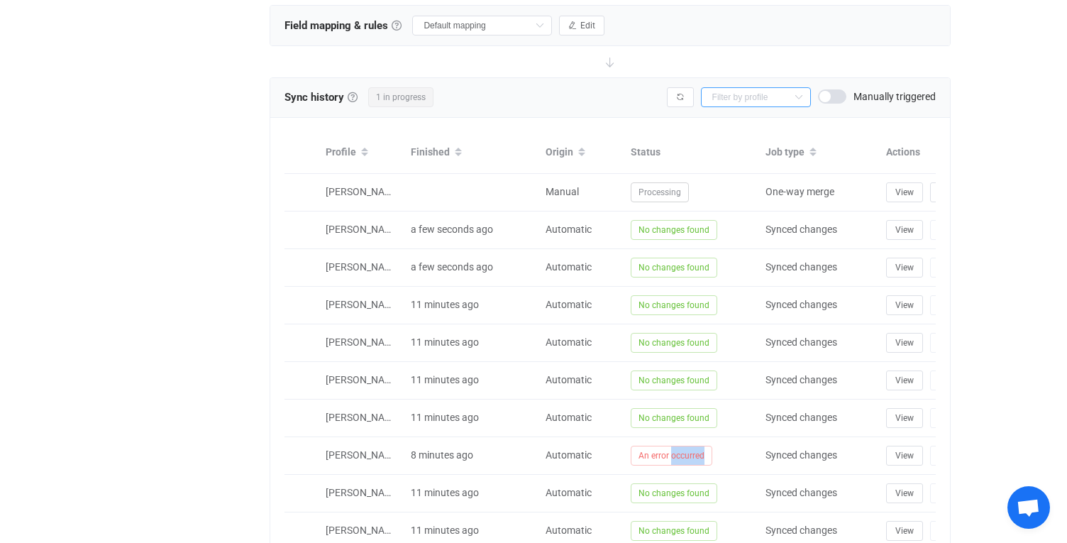
click at [722, 98] on input "text" at bounding box center [756, 97] width 110 height 20
type input "azubi ein"
click at [728, 132] on span "Stefanie Straub" at bounding box center [754, 130] width 76 height 11
type input "Stefanie Straub"
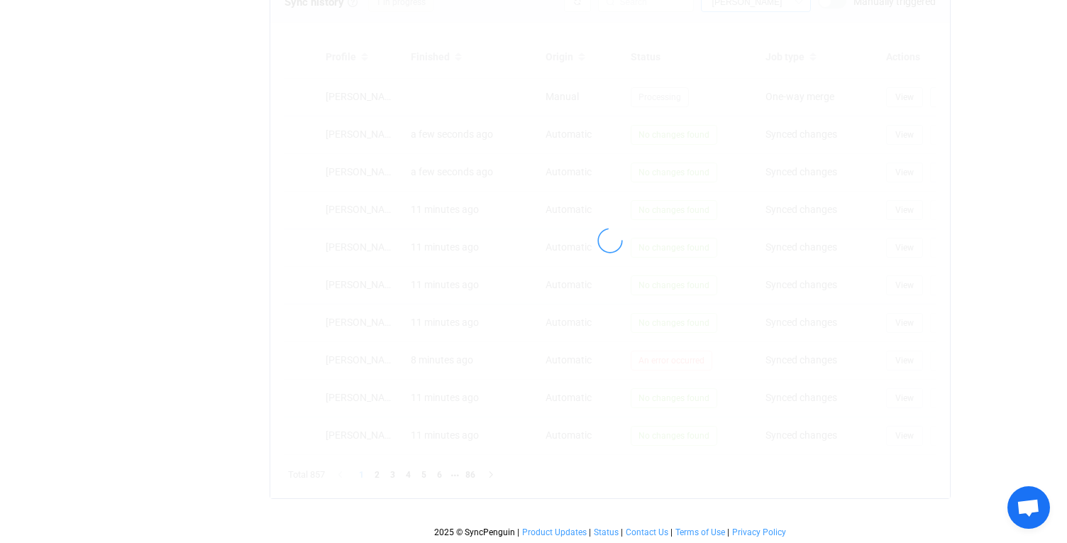
scroll to position [597, 0]
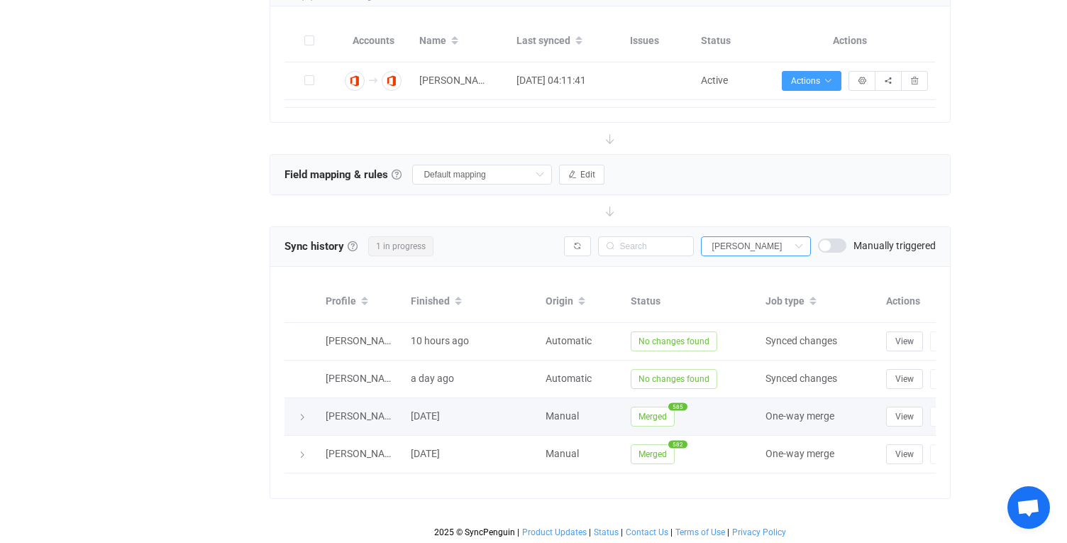
click at [302, 414] on icon at bounding box center [302, 417] width 9 height 9
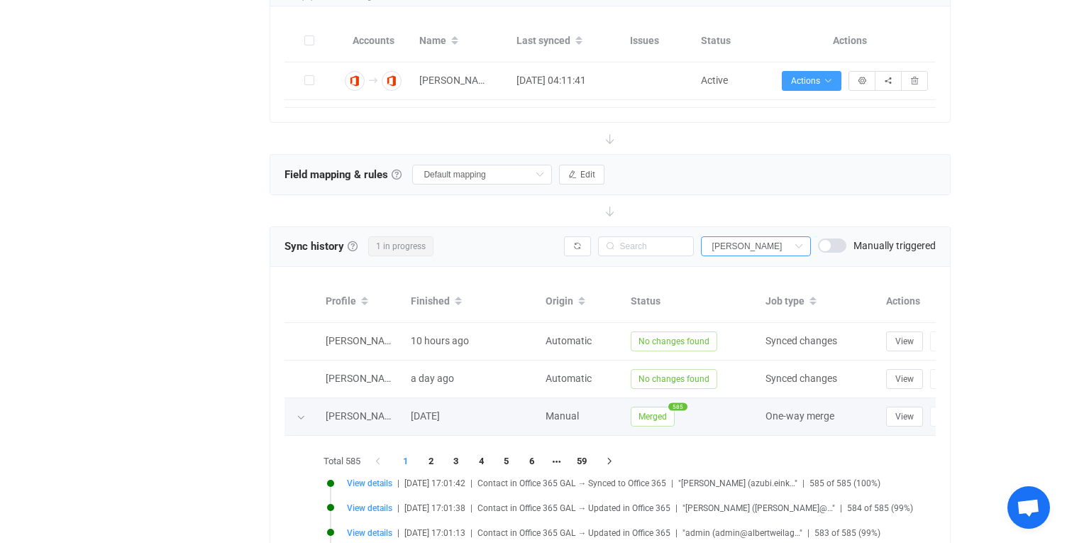
click at [302, 414] on icon at bounding box center [301, 417] width 9 height 9
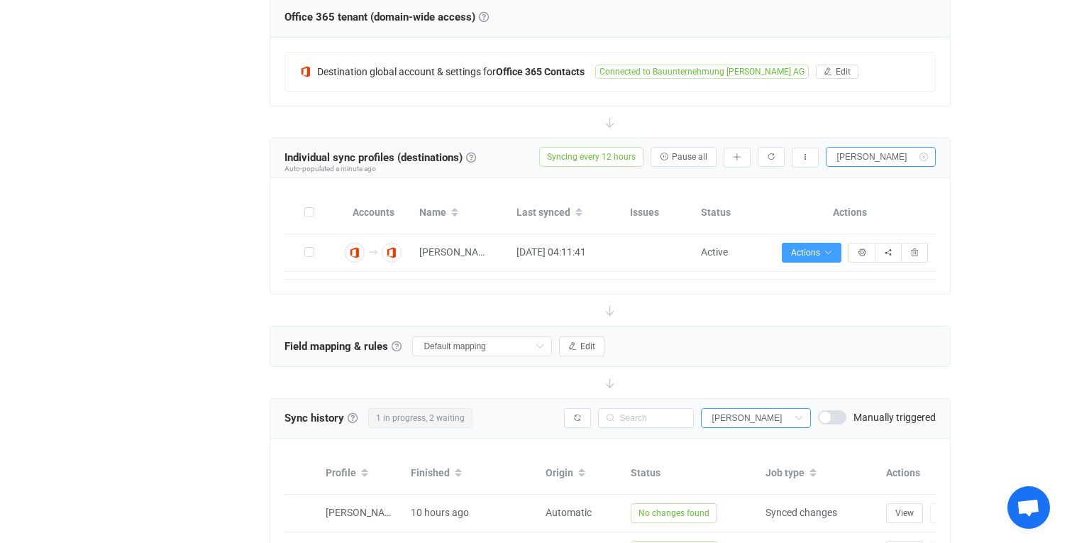
scroll to position [424, 0]
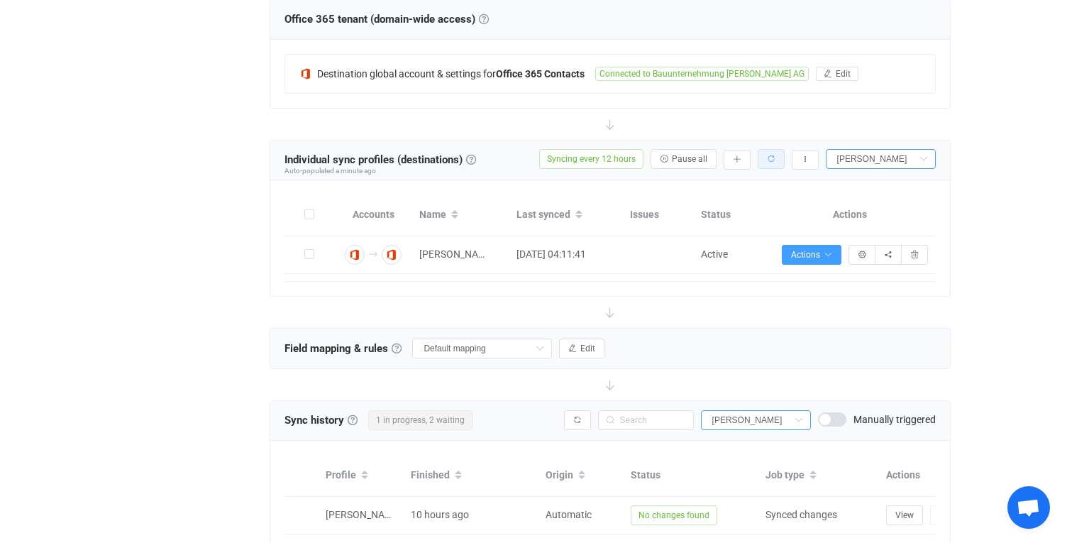
click at [771, 158] on icon "button" at bounding box center [771, 159] width 9 height 9
click at [740, 157] on icon "button" at bounding box center [737, 159] width 9 height 9
click at [712, 246] on li "Populate" at bounding box center [686, 248] width 121 height 26
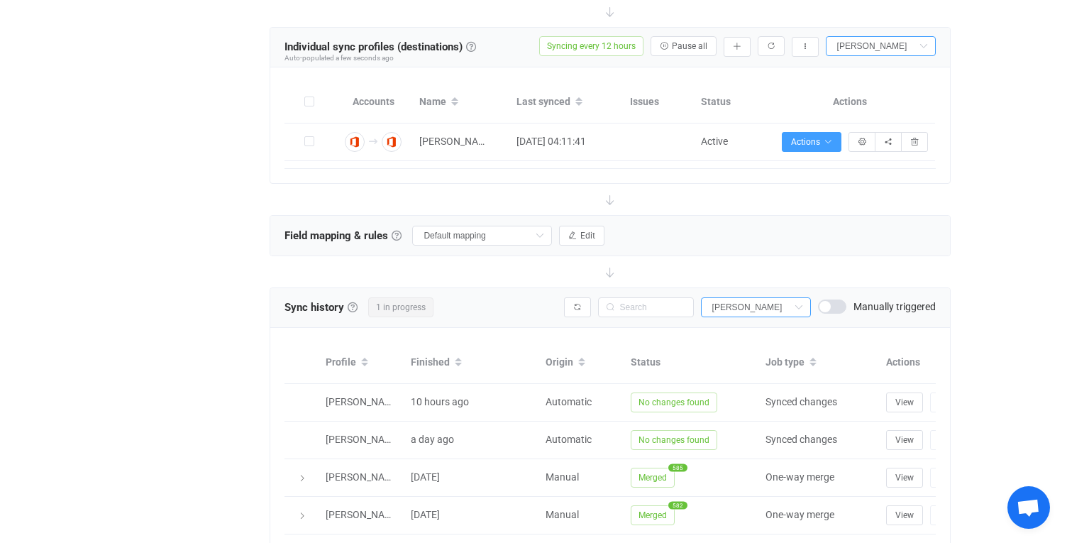
scroll to position [553, 0]
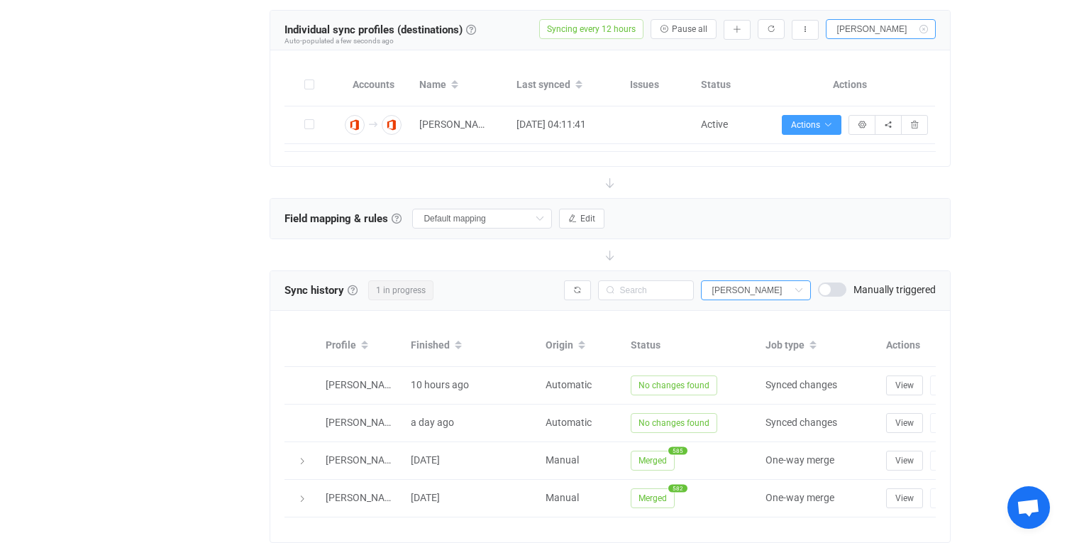
click at [922, 23] on icon at bounding box center [924, 29] width 18 height 20
click at [0, 0] on icon at bounding box center [0, 0] width 0 height 0
